Goal: Communication & Community: Answer question/provide support

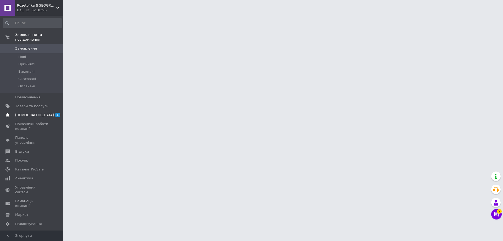
click at [25, 113] on span "[DEMOGRAPHIC_DATA]" at bounding box center [34, 115] width 39 height 5
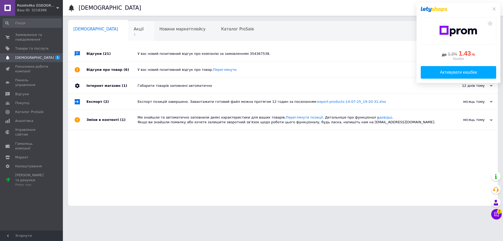
click at [134, 28] on span "Акції" at bounding box center [139, 29] width 10 height 5
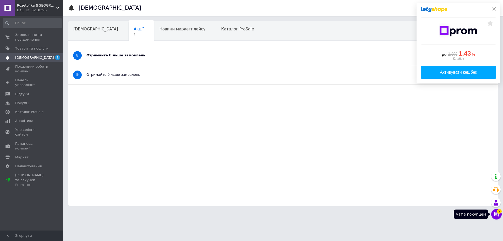
click at [497, 217] on button "Чат з покупцем 2" at bounding box center [496, 214] width 10 height 10
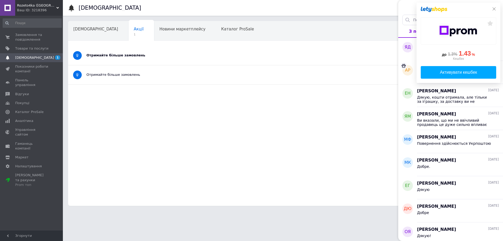
click at [494, 9] on icon at bounding box center [494, 9] width 4 height 4
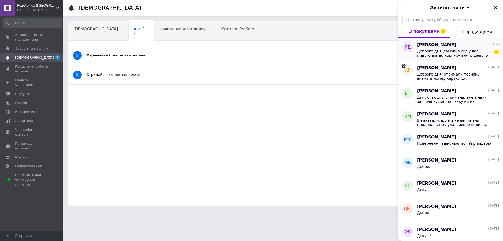
click at [456, 53] on span "Доброго дня ,замовив ссд у вас і підключив до корпусу внутрішнього ссд, в мене …" at bounding box center [454, 53] width 74 height 8
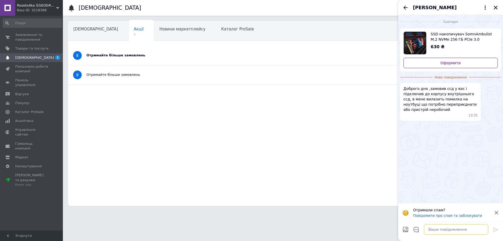
click at [446, 228] on textarea at bounding box center [456, 229] width 64 height 10
paste textarea "Доброго дня, спробуйте іншу кишеню або USB, також спробуйте відформатувати."
type textarea "Доброго дня, спробуйте іншу кишеню або USB, також спробуйте відформатувати."
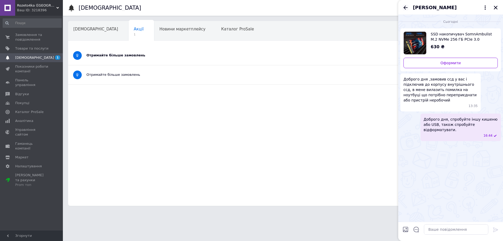
click at [407, 8] on icon "Назад" at bounding box center [405, 7] width 4 height 4
